Goal: Find contact information: Find contact information

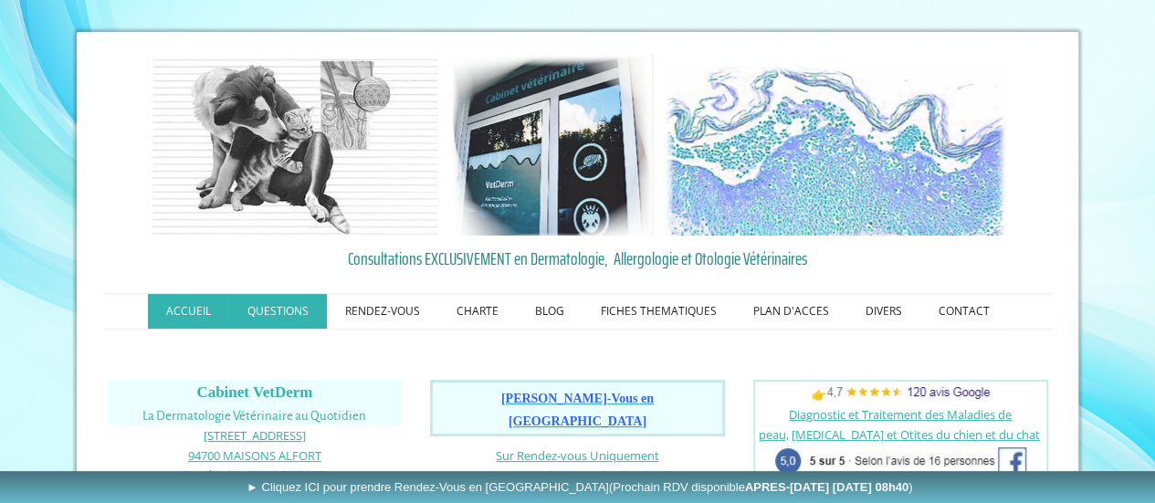
scroll to position [70, 0]
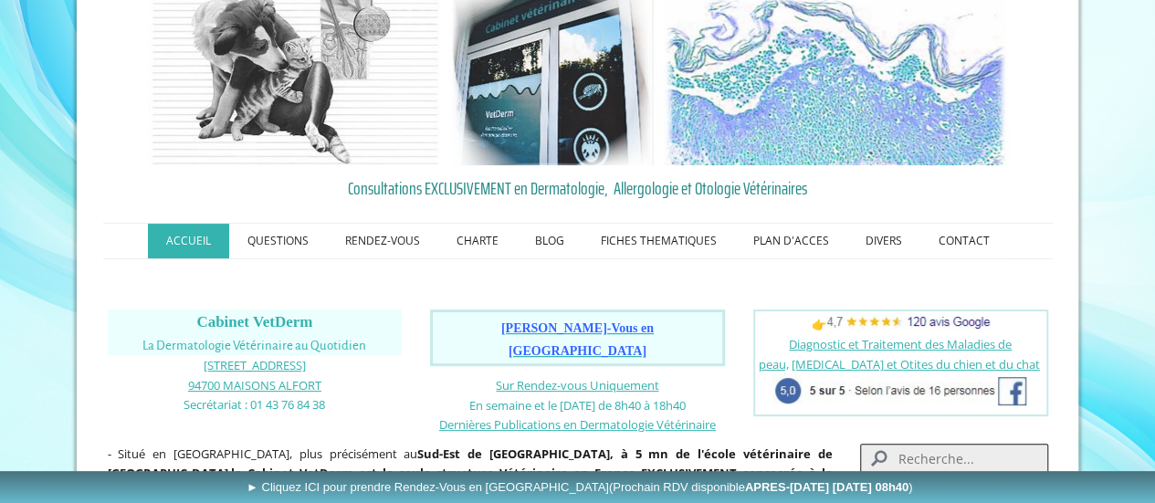
click at [195, 235] on link "ACCUEIL" at bounding box center [188, 241] width 81 height 35
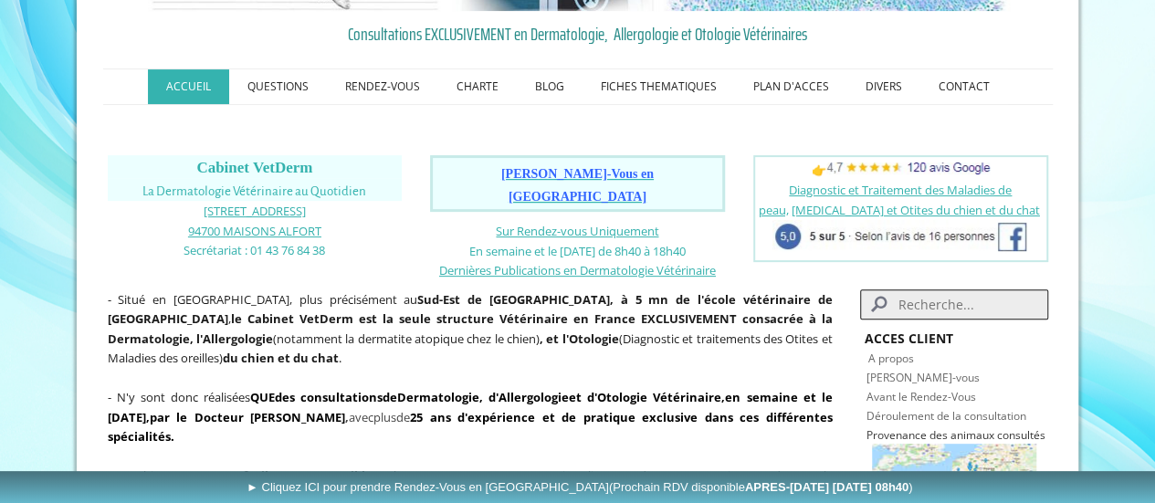
scroll to position [225, 0]
click at [942, 78] on link "CONTACT" at bounding box center [964, 85] width 88 height 35
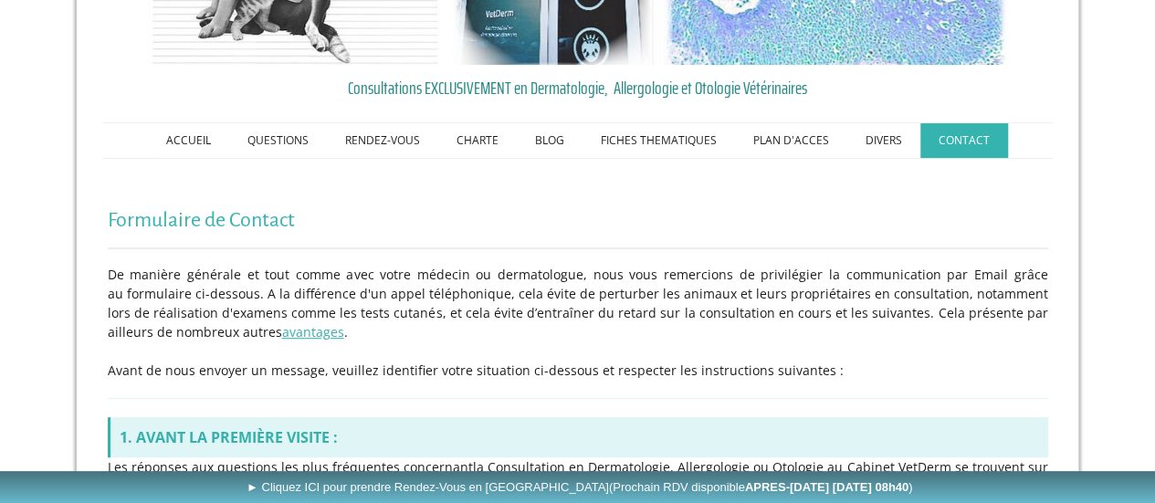
scroll to position [172, 0]
